Goal: Find specific page/section: Find specific page/section

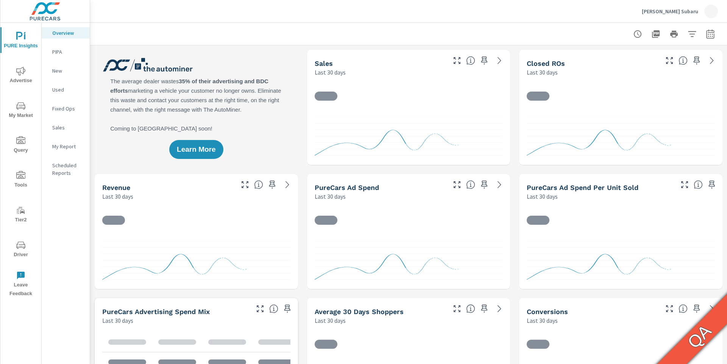
click at [24, 253] on span "Driver" at bounding box center [21, 250] width 36 height 19
